Goal: Task Accomplishment & Management: Use online tool/utility

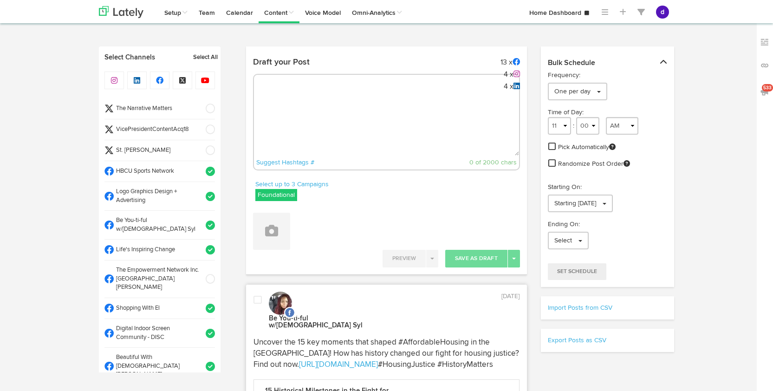
select select "9"
select select "11"
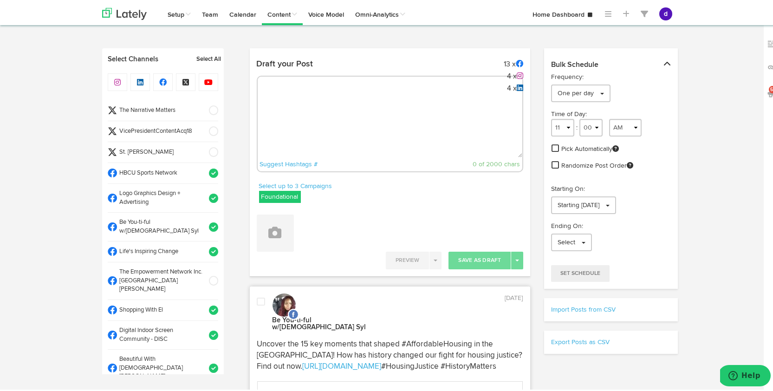
click at [412, 104] on textarea at bounding box center [390, 124] width 265 height 61
paste textarea "ARGUS News. Now. E News September 15 Kansas City is investing $8.5M in affordab…"
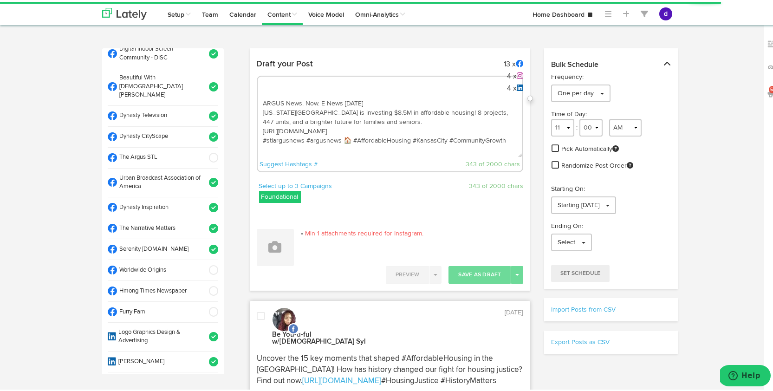
scroll to position [277, 0]
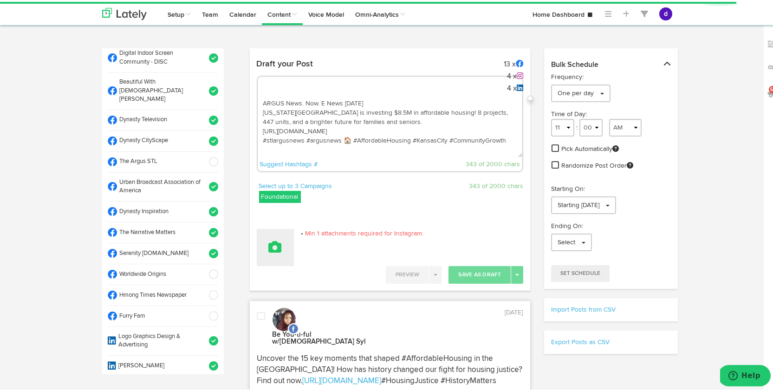
type textarea "ARGUS News. Now. E News September 15 Kansas City is investing $8.5M in affordab…"
click at [277, 235] on button at bounding box center [275, 245] width 37 height 37
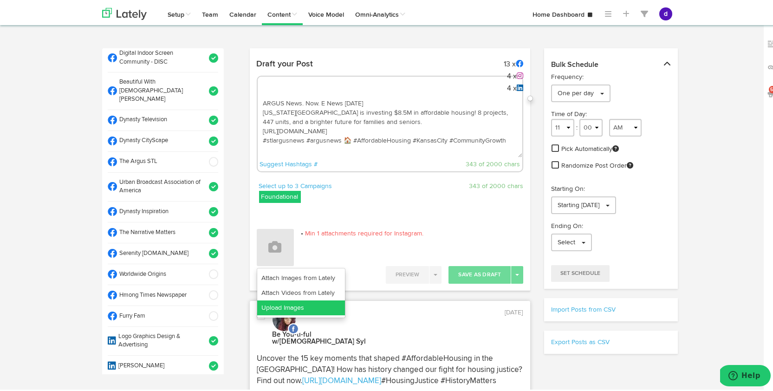
click at [297, 302] on link "Upload Images" at bounding box center [301, 305] width 88 height 15
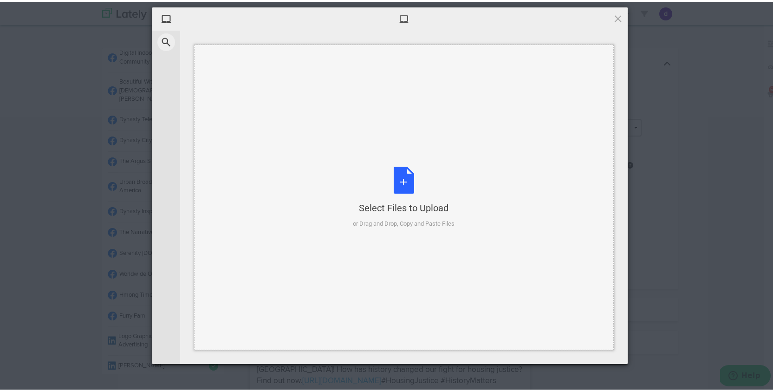
click at [401, 174] on div "Select Files to Upload or Drag and Drop, Copy and Paste Files" at bounding box center [404, 196] width 102 height 62
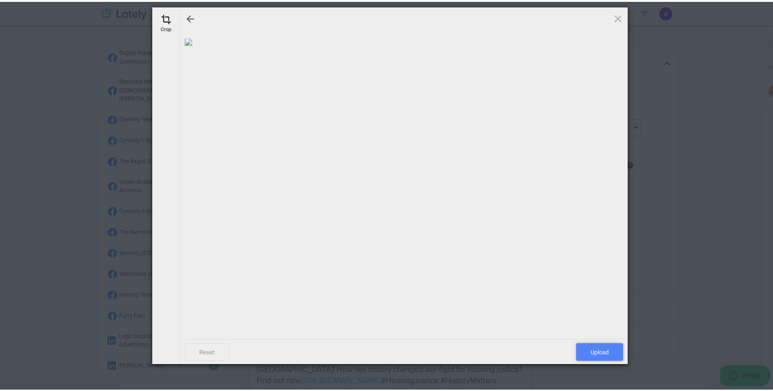
click at [607, 352] on span "Upload" at bounding box center [599, 350] width 47 height 18
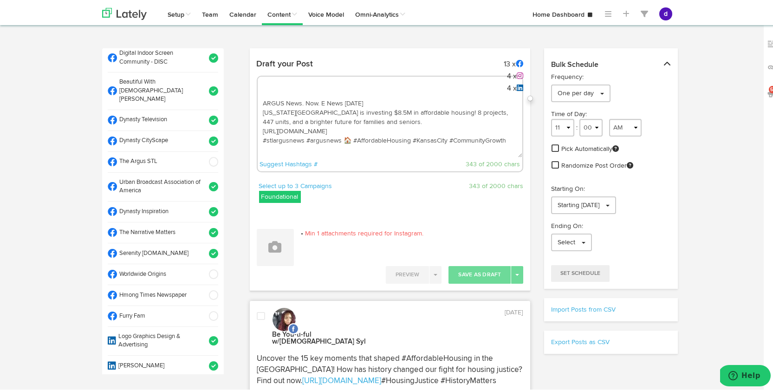
click at [334, 128] on textarea "ARGUS News. Now. E News September 15 Kansas City is investing $8.5M in affordab…" at bounding box center [390, 124] width 265 height 61
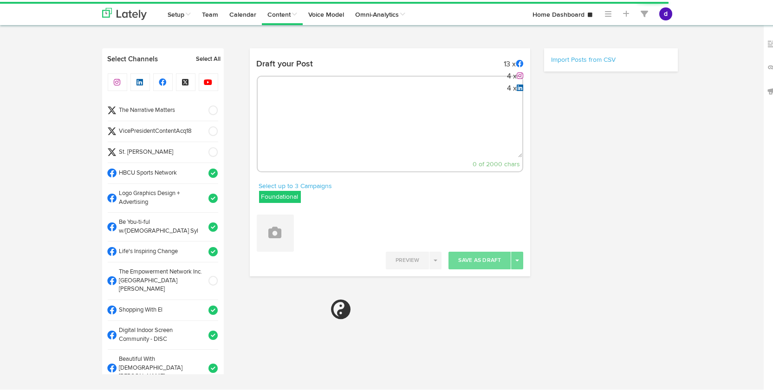
select select "10"
select select "24"
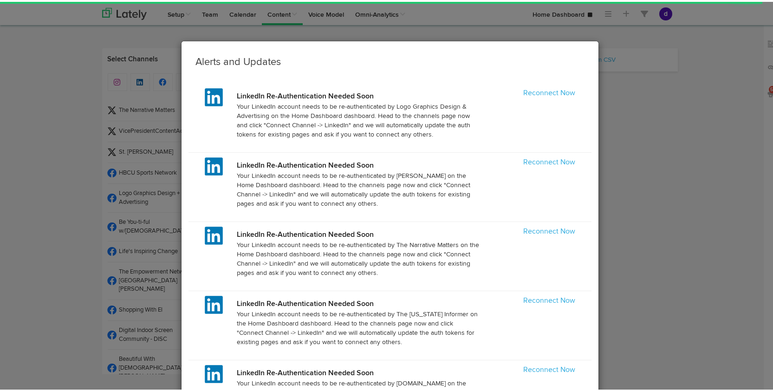
click at [338, 108] on p "Your LinkedIn account needs to be re-authenticated by Logo Graphics Design & Ad…" at bounding box center [358, 118] width 242 height 37
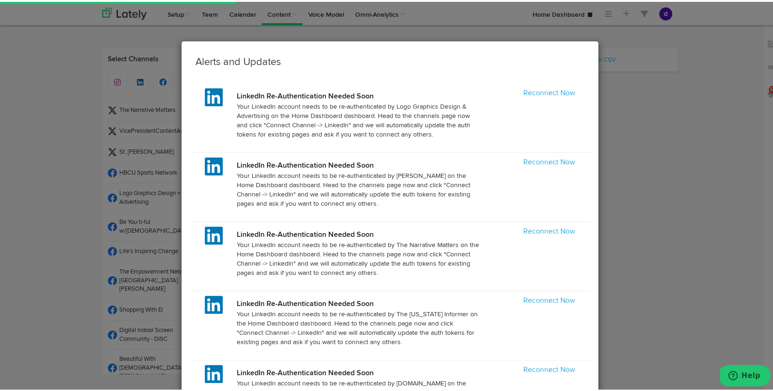
select select "11"
click at [565, 90] on link "Reconnect Now" at bounding box center [549, 91] width 52 height 7
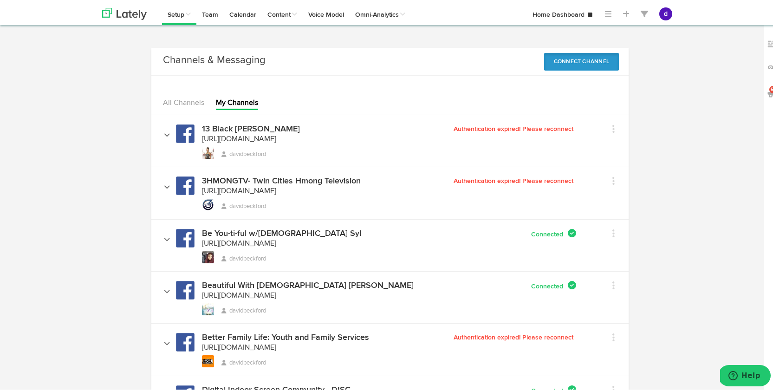
click at [568, 63] on button "Connect Channel" at bounding box center [581, 60] width 75 height 18
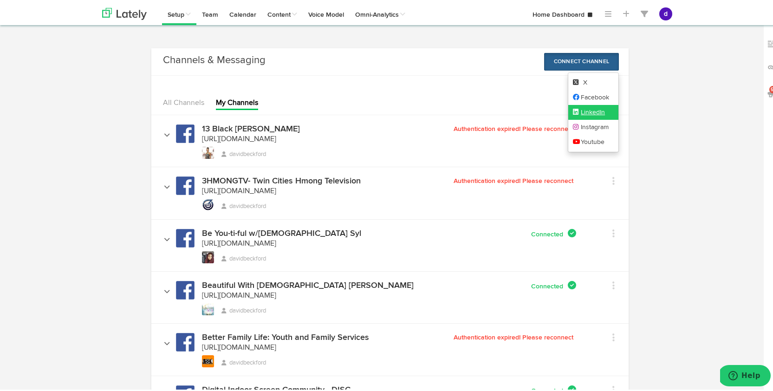
click at [572, 105] on link "LinkedIn" at bounding box center [593, 110] width 51 height 15
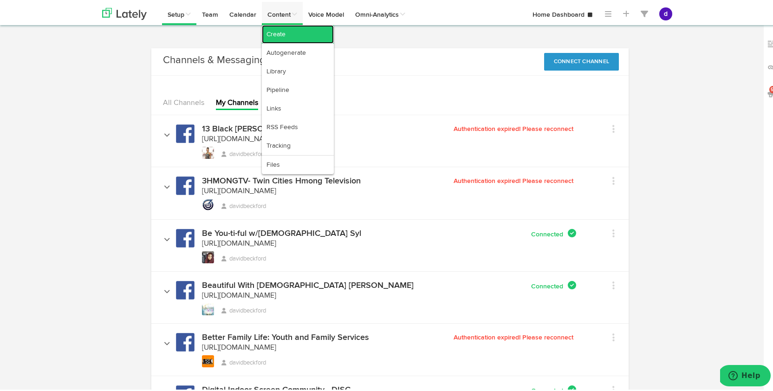
click at [279, 36] on link "Create" at bounding box center [298, 32] width 72 height 19
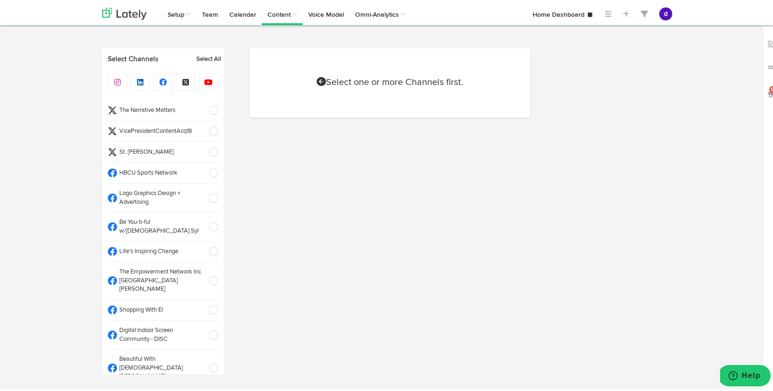
click at [207, 128] on span at bounding box center [210, 129] width 15 height 9
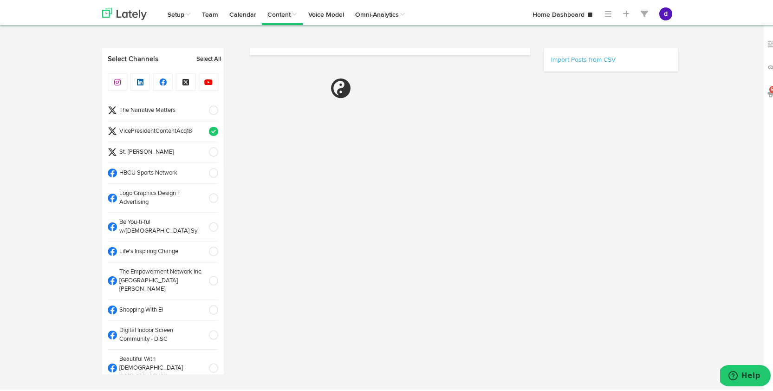
select select "10"
select select "25"
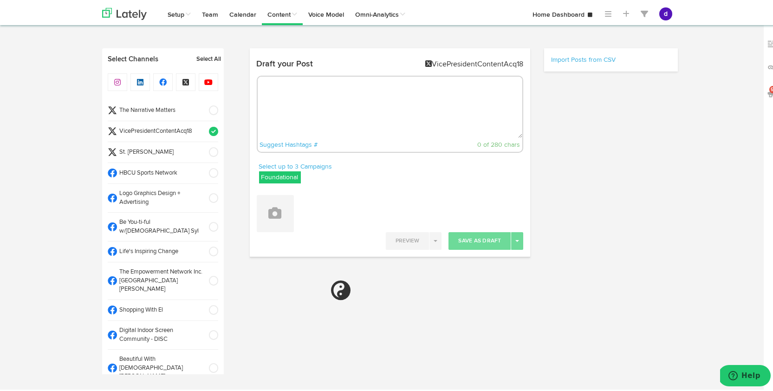
click at [334, 105] on textarea at bounding box center [390, 105] width 265 height 61
paste textarea "ARGUS News. Now. E News September 15 Kansas City is investing $8.5M in affordab…"
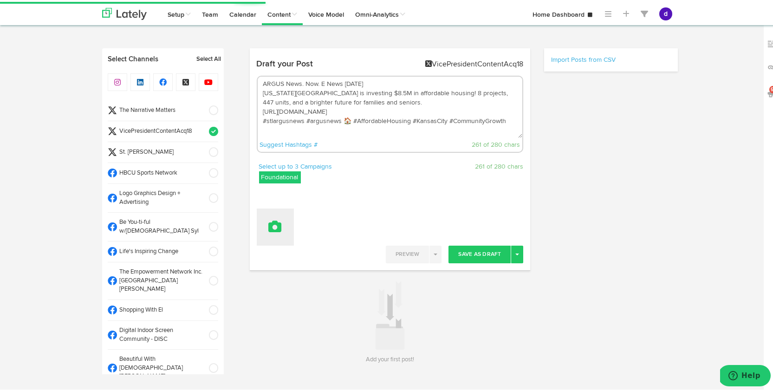
type textarea "ARGUS News. Now. E News September 15 Kansas City is investing $8.5M in affordab…"
click at [266, 217] on button at bounding box center [275, 224] width 37 height 37
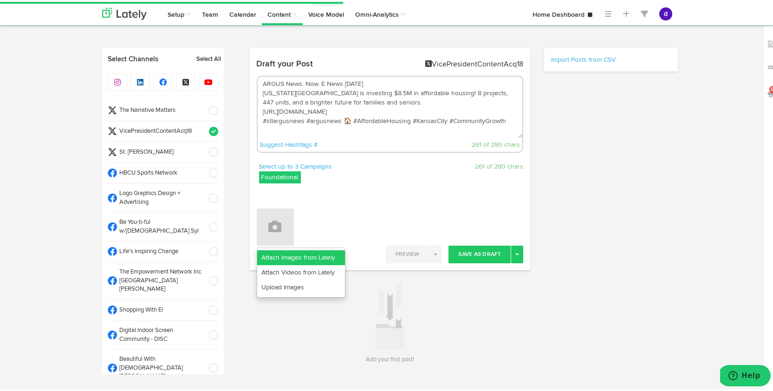
click at [286, 258] on link "Attach Images from Lately" at bounding box center [301, 255] width 88 height 15
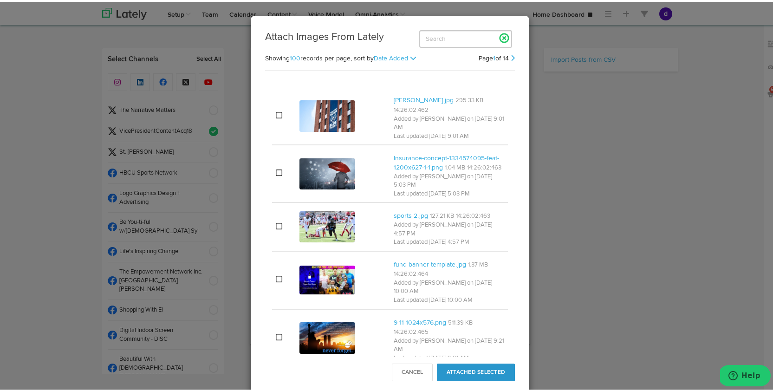
click at [500, 35] on link at bounding box center [504, 36] width 16 height 16
click at [404, 365] on button "Cancel" at bounding box center [412, 370] width 41 height 18
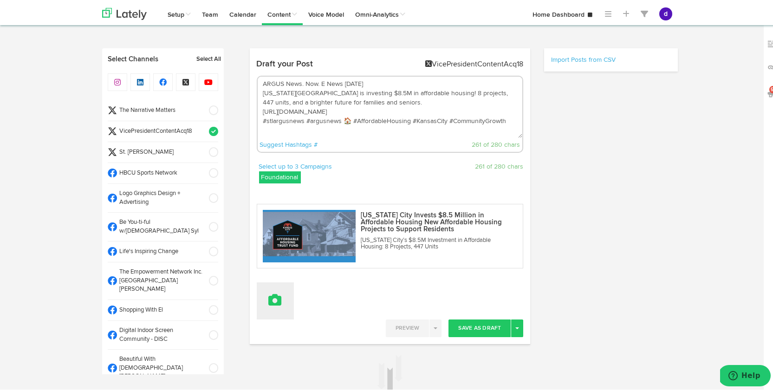
click at [271, 297] on icon at bounding box center [275, 297] width 13 height 13
click at [299, 360] on link "Upload Images" at bounding box center [301, 359] width 88 height 15
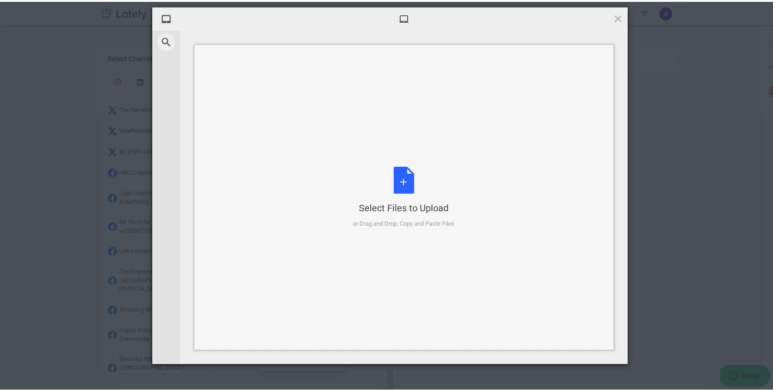
click at [395, 178] on div "Select Files to Upload or Drag and Drop, Copy and Paste Files" at bounding box center [404, 196] width 102 height 62
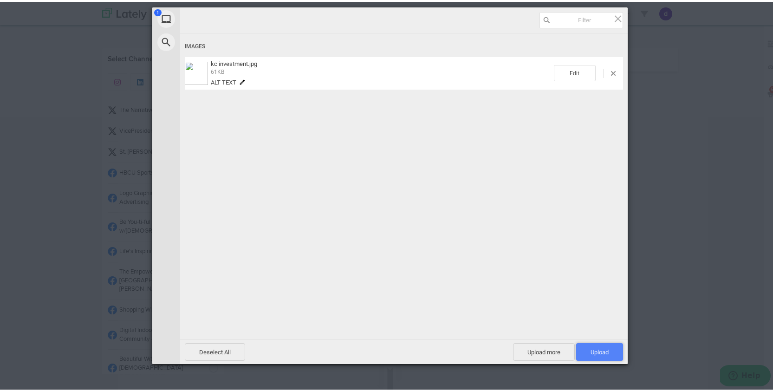
click at [594, 348] on span "Upload 1" at bounding box center [599, 350] width 18 height 7
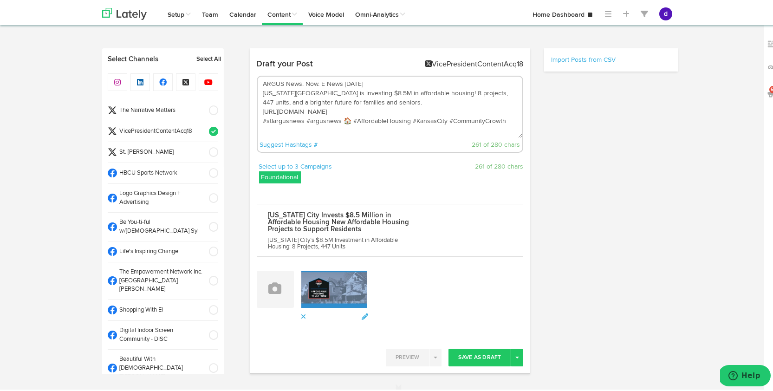
click at [203, 174] on span at bounding box center [210, 171] width 15 height 9
click at [204, 195] on span at bounding box center [210, 196] width 15 height 9
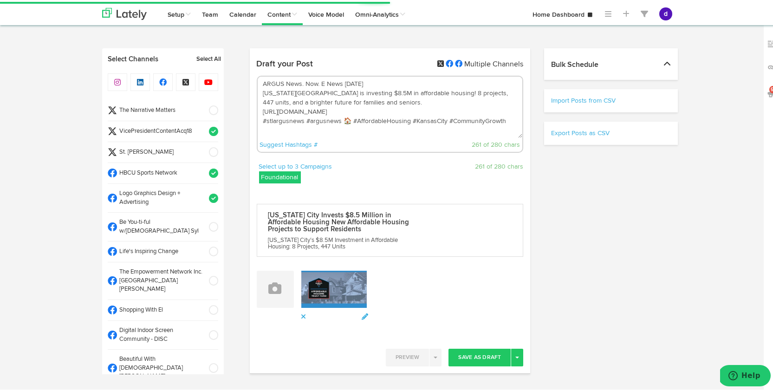
click at [204, 220] on span at bounding box center [210, 224] width 15 height 9
select select "11"
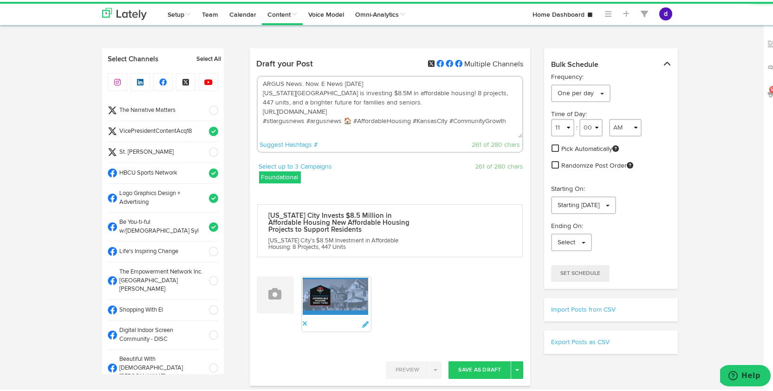
click at [203, 245] on span at bounding box center [210, 249] width 15 height 9
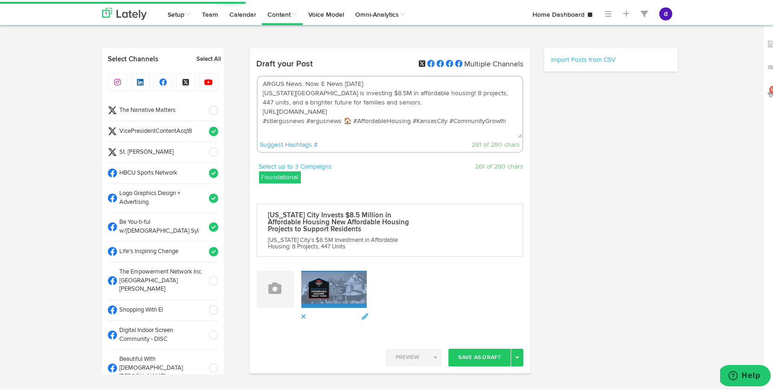
click at [200, 260] on li "The Empowerment Network Inc. [GEOGRAPHIC_DATA][PERSON_NAME]" at bounding box center [163, 279] width 110 height 38
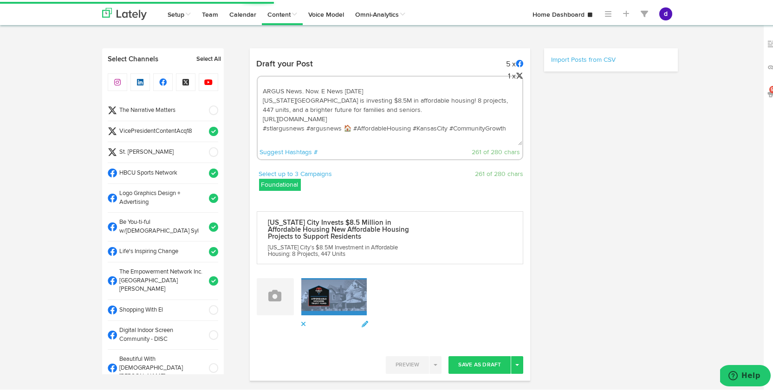
click at [200, 260] on li "The Empowerment Network Inc. [GEOGRAPHIC_DATA][PERSON_NAME]" at bounding box center [163, 279] width 110 height 38
select select "11"
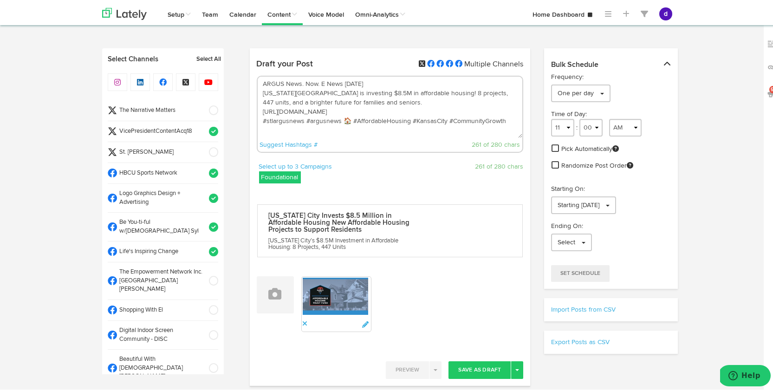
click at [204, 303] on span at bounding box center [210, 307] width 15 height 9
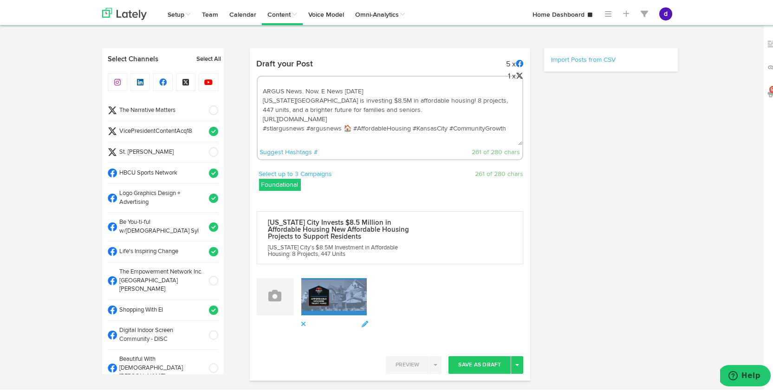
click at [204, 329] on span at bounding box center [210, 333] width 15 height 9
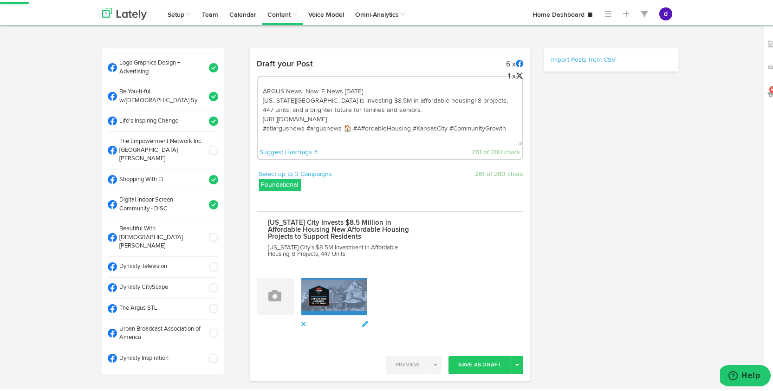
scroll to position [134, 0]
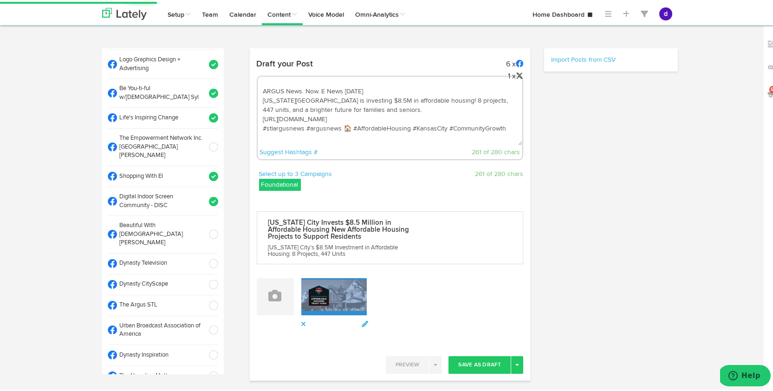
click at [205, 228] on span at bounding box center [210, 232] width 15 height 9
select select "11"
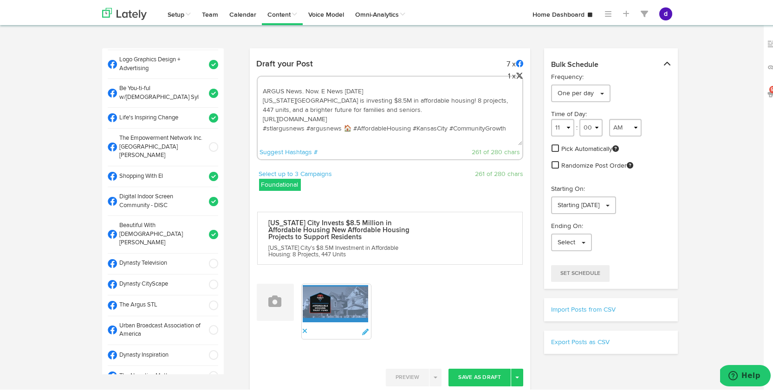
click at [205, 257] on span at bounding box center [210, 261] width 15 height 9
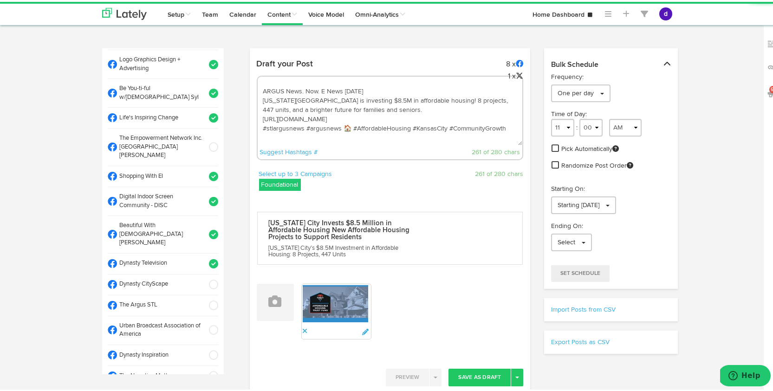
click at [205, 278] on span at bounding box center [210, 282] width 15 height 9
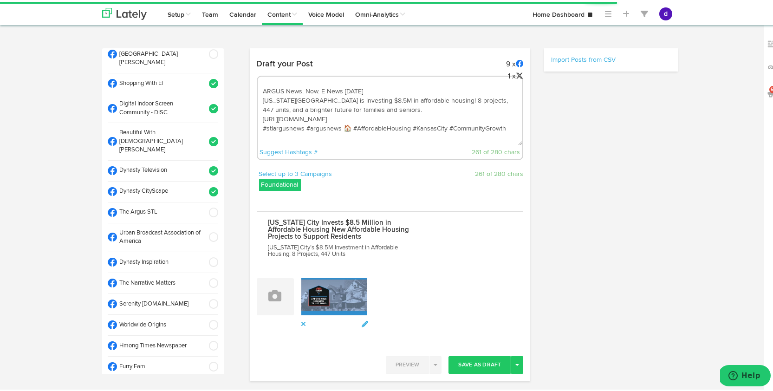
scroll to position [229, 0]
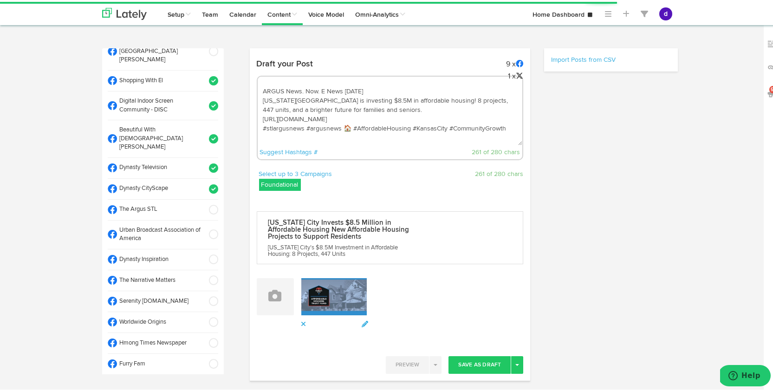
select select "11"
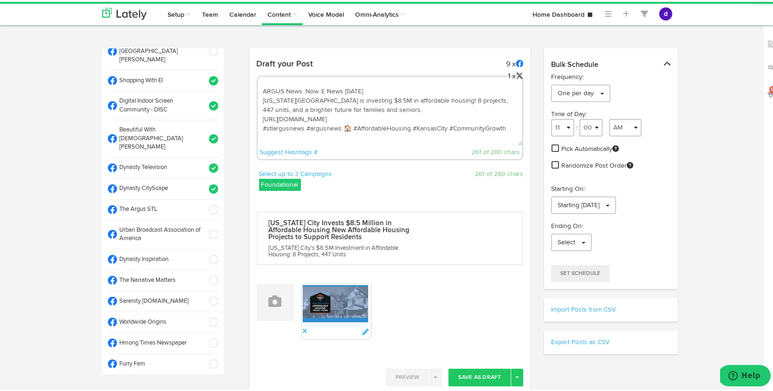
click at [203, 228] on span at bounding box center [210, 232] width 15 height 9
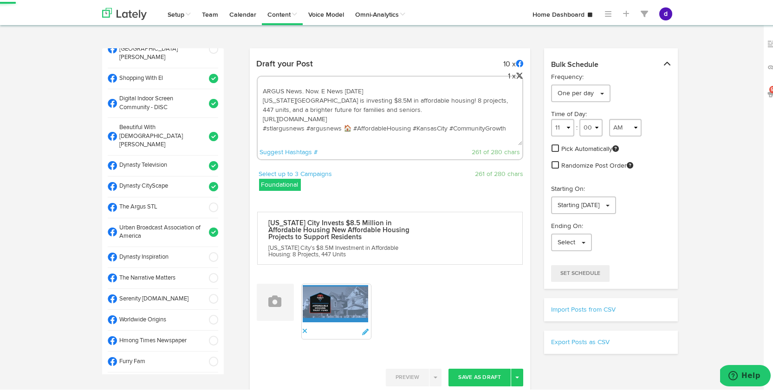
click at [205, 245] on li "Dynasty Inspiration" at bounding box center [163, 255] width 110 height 21
click at [205, 271] on span at bounding box center [210, 275] width 15 height 9
click at [205, 292] on span at bounding box center [210, 296] width 15 height 9
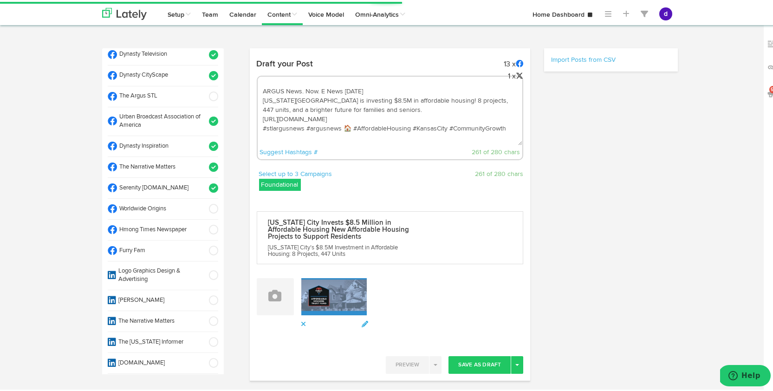
scroll to position [363, 0]
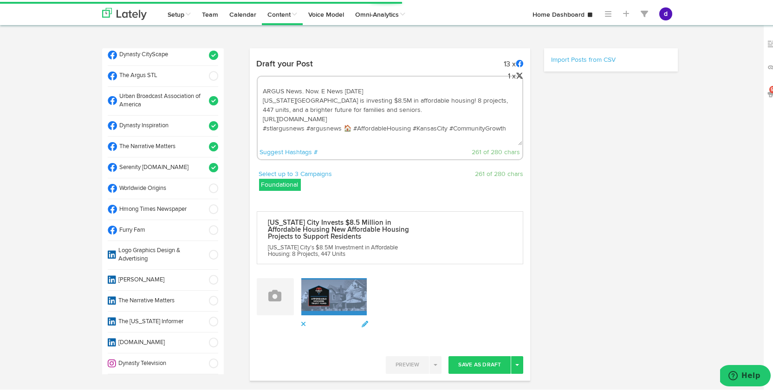
select select "11"
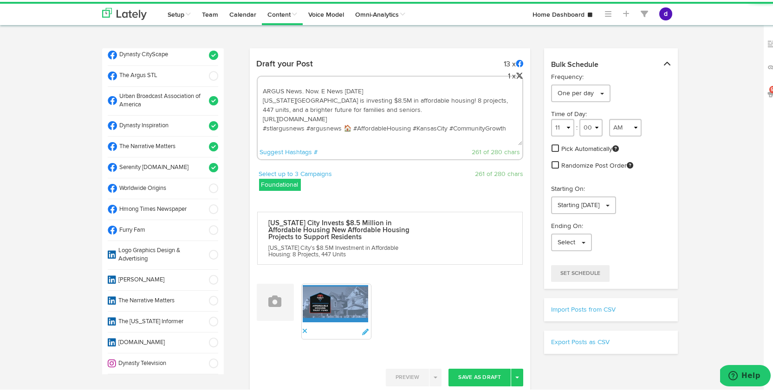
scroll to position [374, 0]
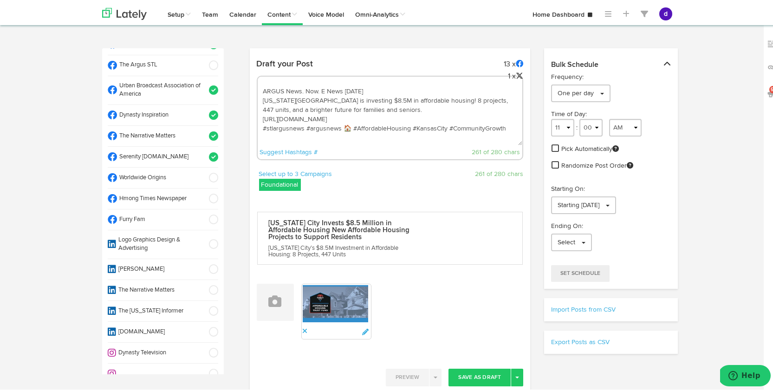
click at [203, 238] on span at bounding box center [210, 242] width 15 height 9
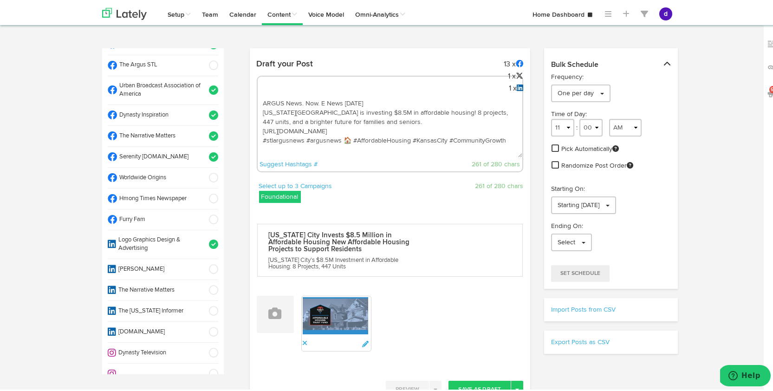
click at [202, 257] on li "[PERSON_NAME]" at bounding box center [163, 267] width 110 height 21
click at [203, 283] on span at bounding box center [210, 287] width 15 height 9
click at [204, 325] on span at bounding box center [210, 329] width 15 height 9
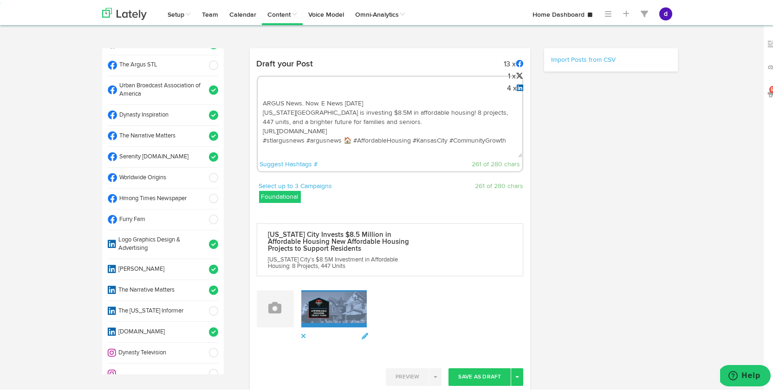
click at [205, 346] on span at bounding box center [210, 350] width 15 height 9
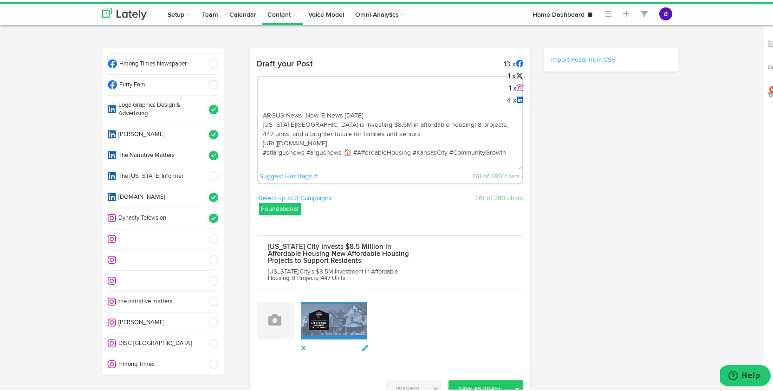
scroll to position [536, 0]
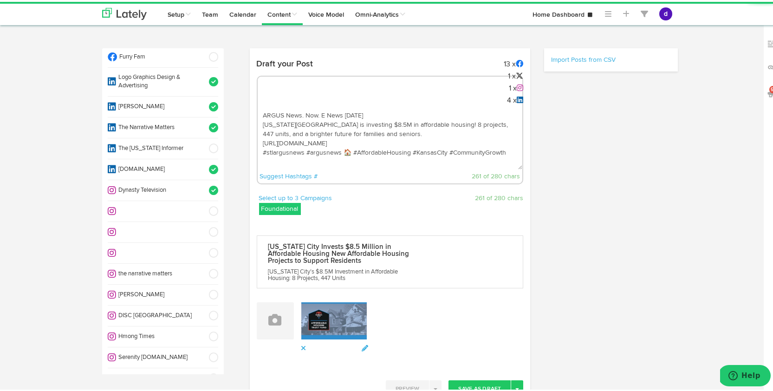
click at [203, 267] on span at bounding box center [210, 271] width 15 height 9
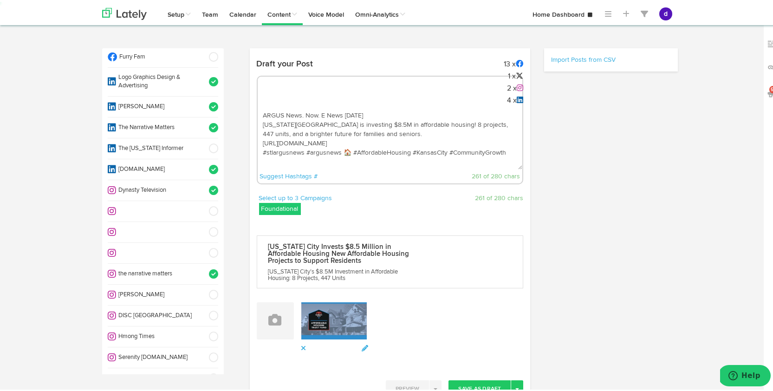
select select "11"
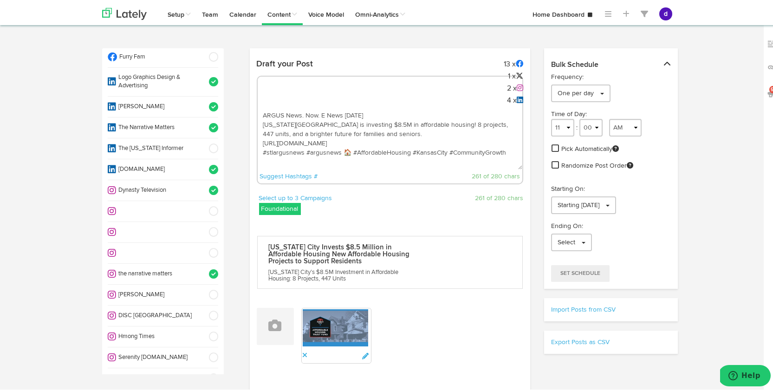
click at [204, 309] on span at bounding box center [210, 313] width 15 height 9
click at [204, 351] on span at bounding box center [210, 355] width 15 height 9
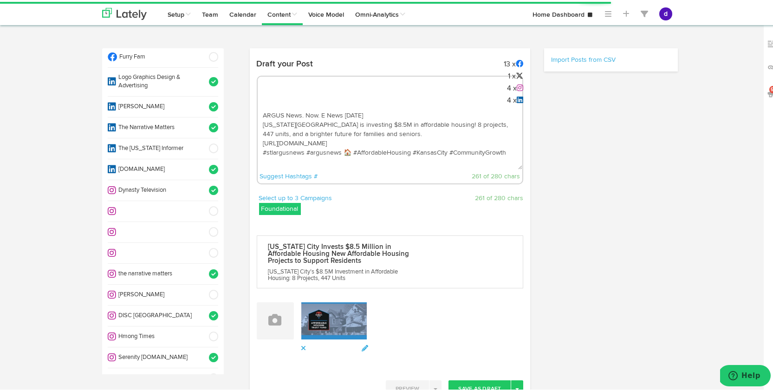
select select "11"
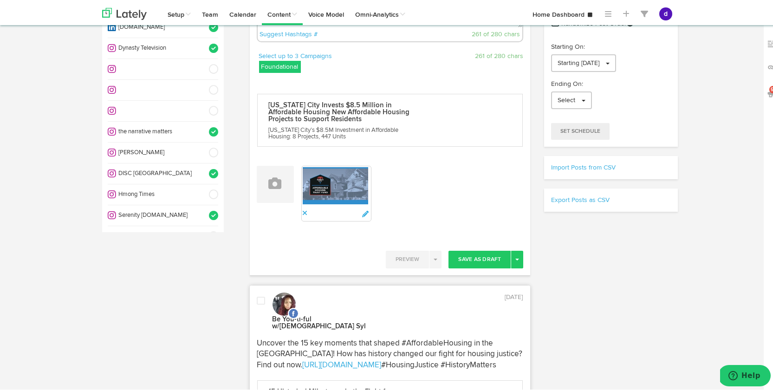
scroll to position [231, 0]
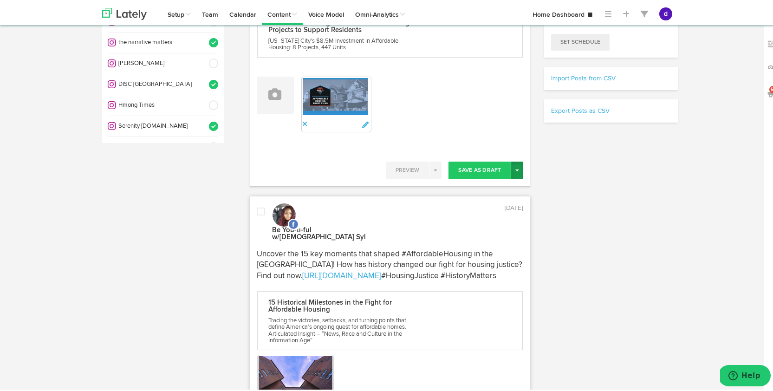
click at [513, 170] on button "Toggle Dropdown" at bounding box center [517, 169] width 12 height 18
click at [503, 241] on link "Post Now" at bounding box center [484, 247] width 76 height 15
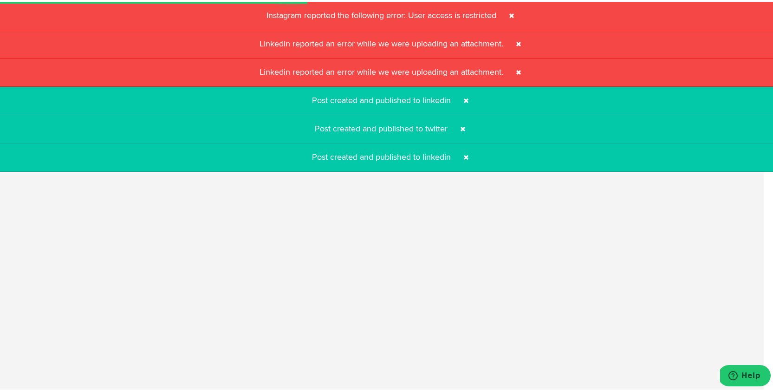
select select "11"
